Goal: Transaction & Acquisition: Download file/media

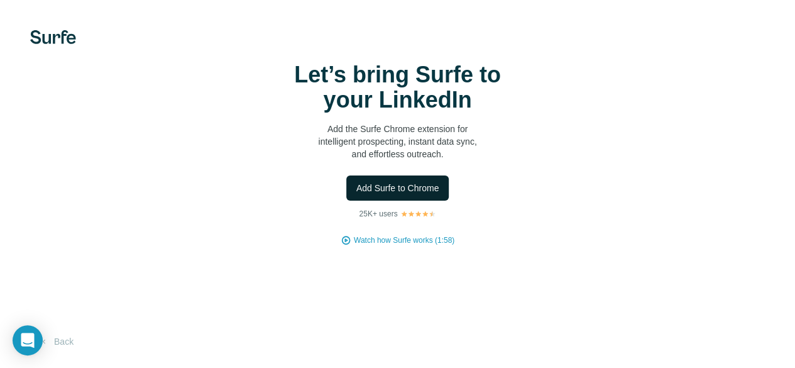
click at [356, 194] on span "Add Surfe to Chrome" at bounding box center [397, 188] width 83 height 13
